Goal: Navigation & Orientation: Find specific page/section

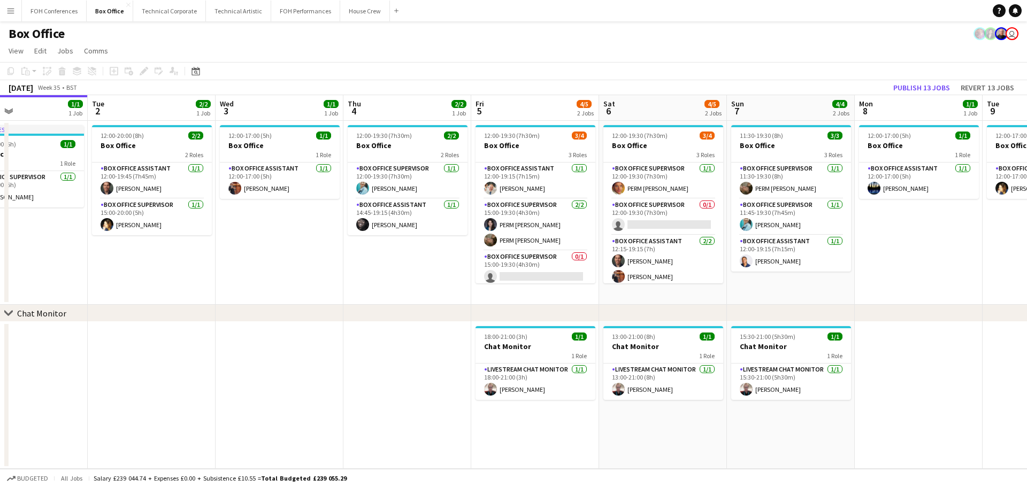
scroll to position [0, 424]
drag, startPoint x: 533, startPoint y: 261, endPoint x: 401, endPoint y: 248, distance: 133.2
click at [401, 248] on app-calendar-viewport "Fri 29 4/4 1 Job Sat 30 Sun 31 Mon 1 1/1 1 Job Tue 2 2/2 1 Job Wed 3 1/1 1 Job …" at bounding box center [513, 282] width 1027 height 374
